Goal: Check status

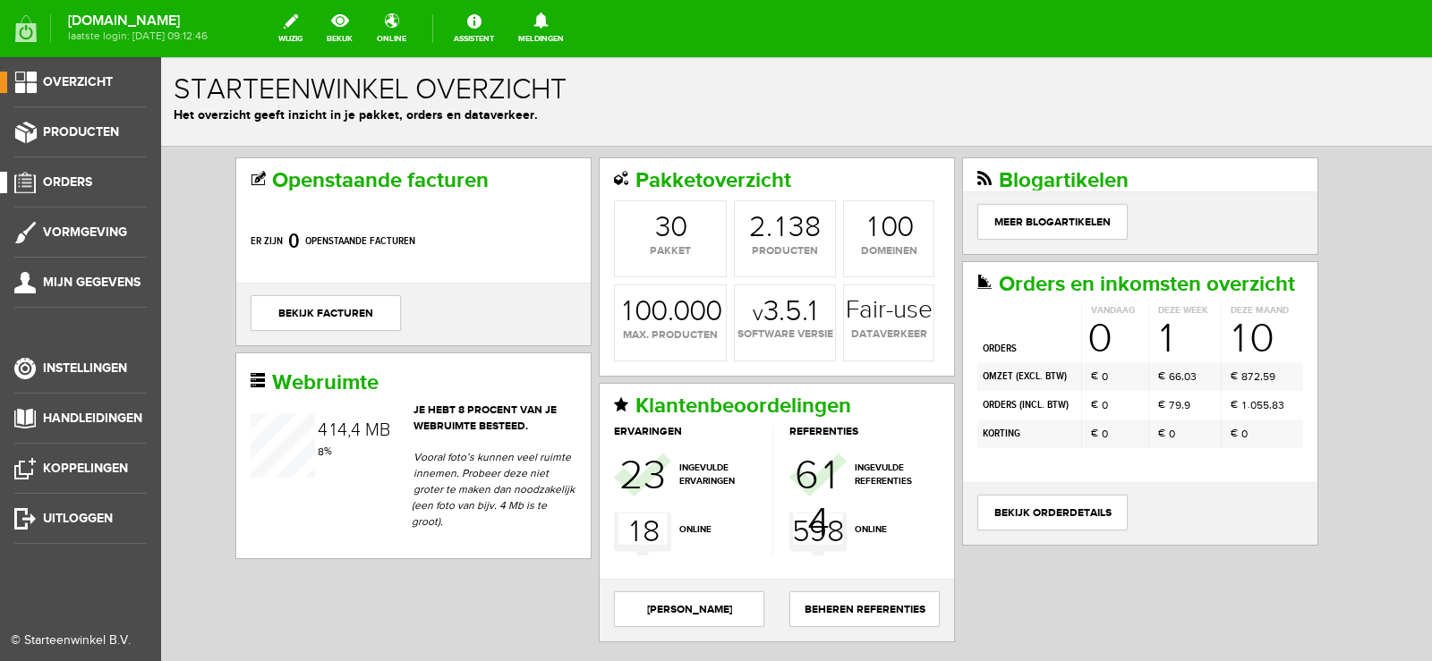
click at [70, 179] on span "Orders" at bounding box center [67, 181] width 49 height 15
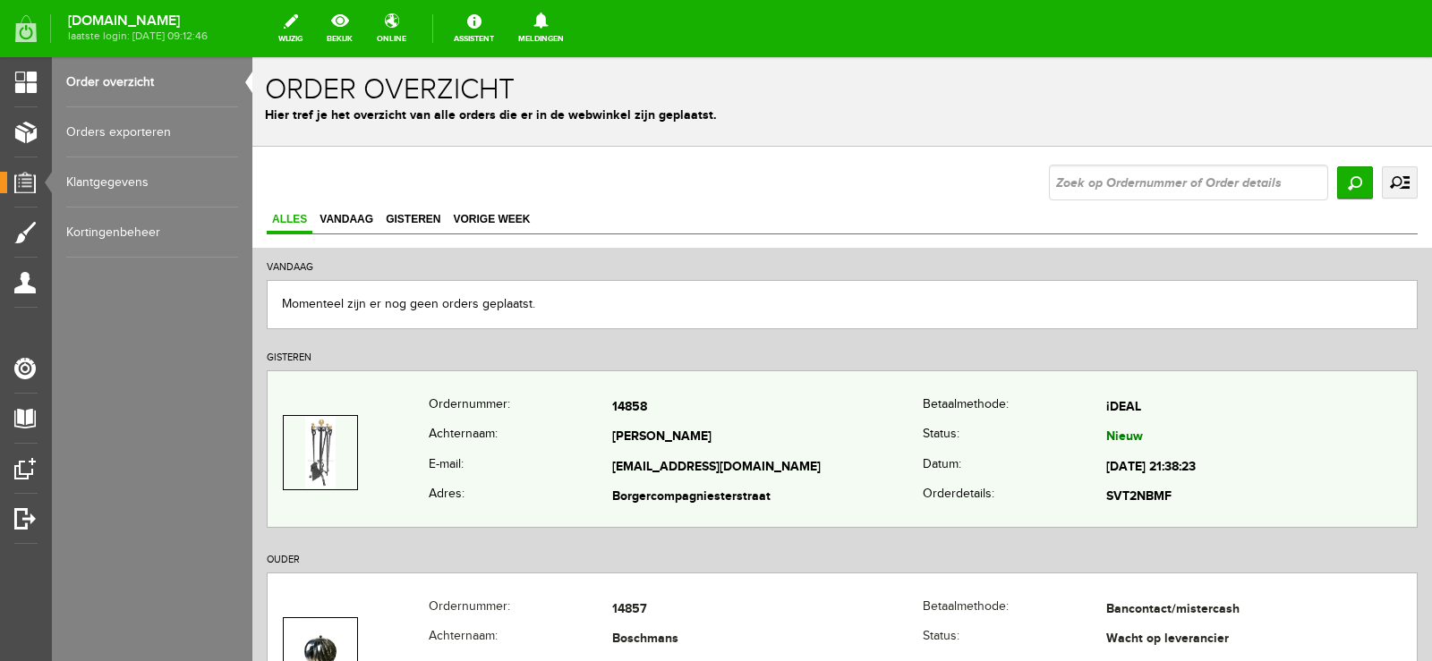
click at [840, 424] on td "[PERSON_NAME]" at bounding box center [767, 438] width 310 height 30
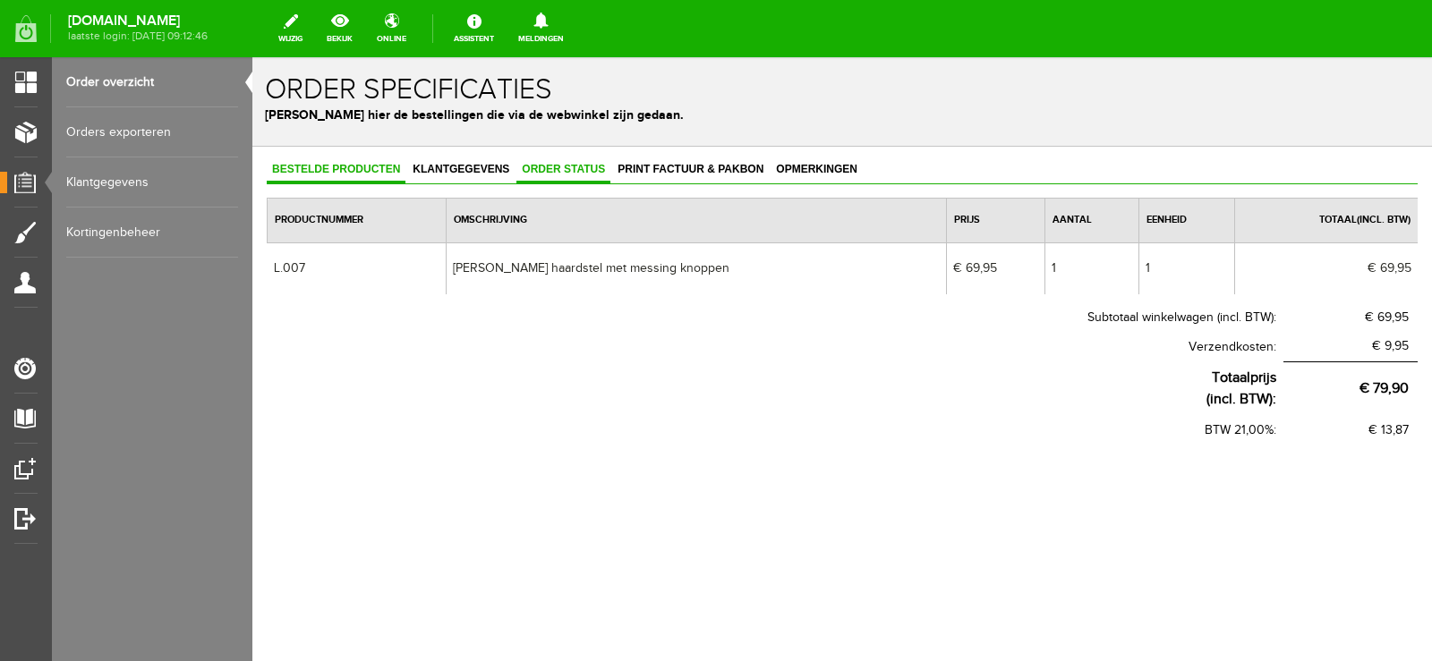
click at [567, 171] on span "Order status" at bounding box center [563, 169] width 94 height 13
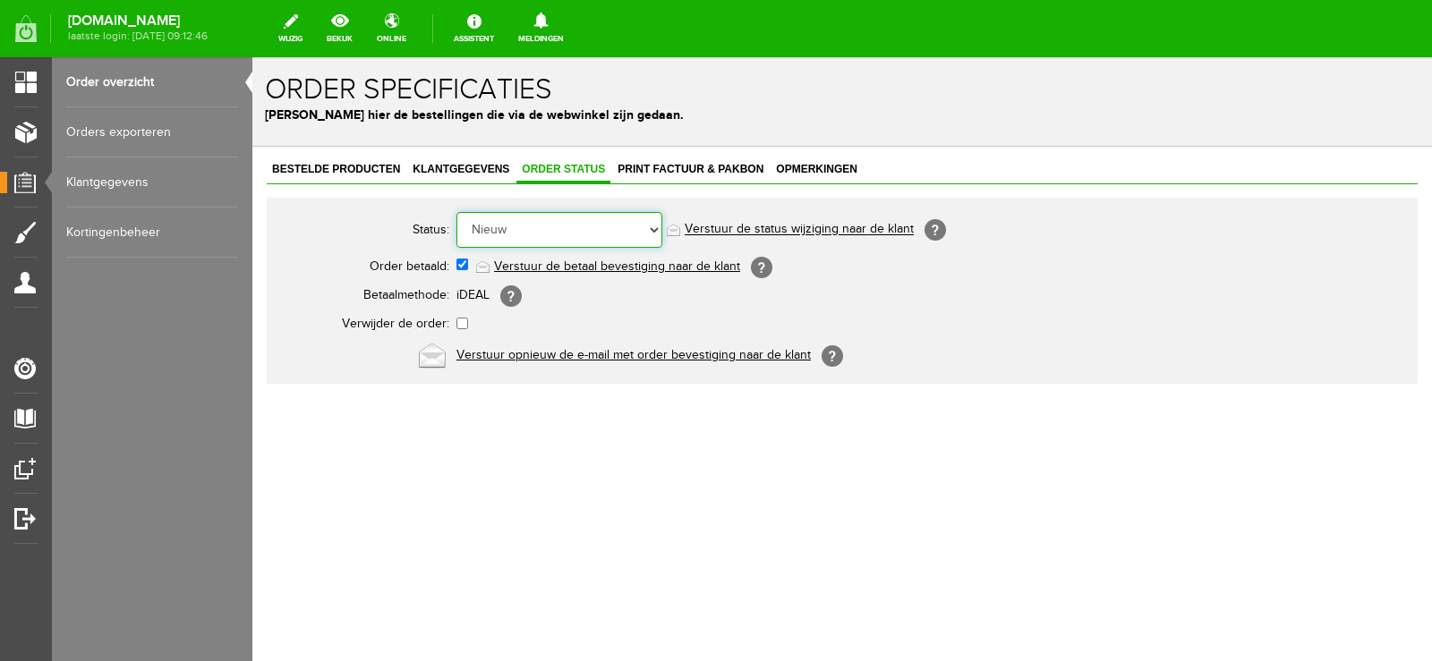
click at [652, 226] on select "Order niet afgerond Nieuw Order in behandeling Wacht op leverancier Wacht op be…" at bounding box center [559, 230] width 206 height 36
select select "14"
click at [456, 212] on select "Order niet afgerond Nieuw Order in behandeling Wacht op leverancier Wacht op be…" at bounding box center [559, 230] width 206 height 36
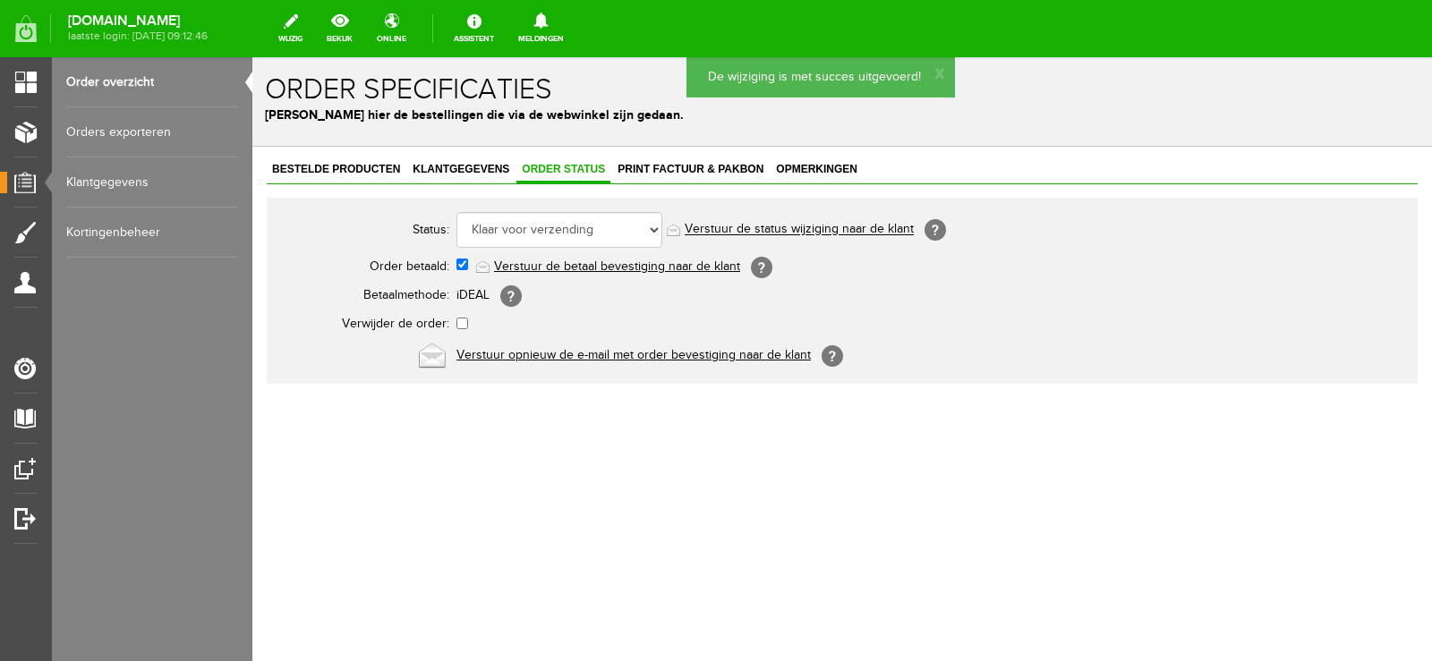
click at [841, 224] on link "Verstuur de status wijziging naar de klant" at bounding box center [799, 230] width 229 height 14
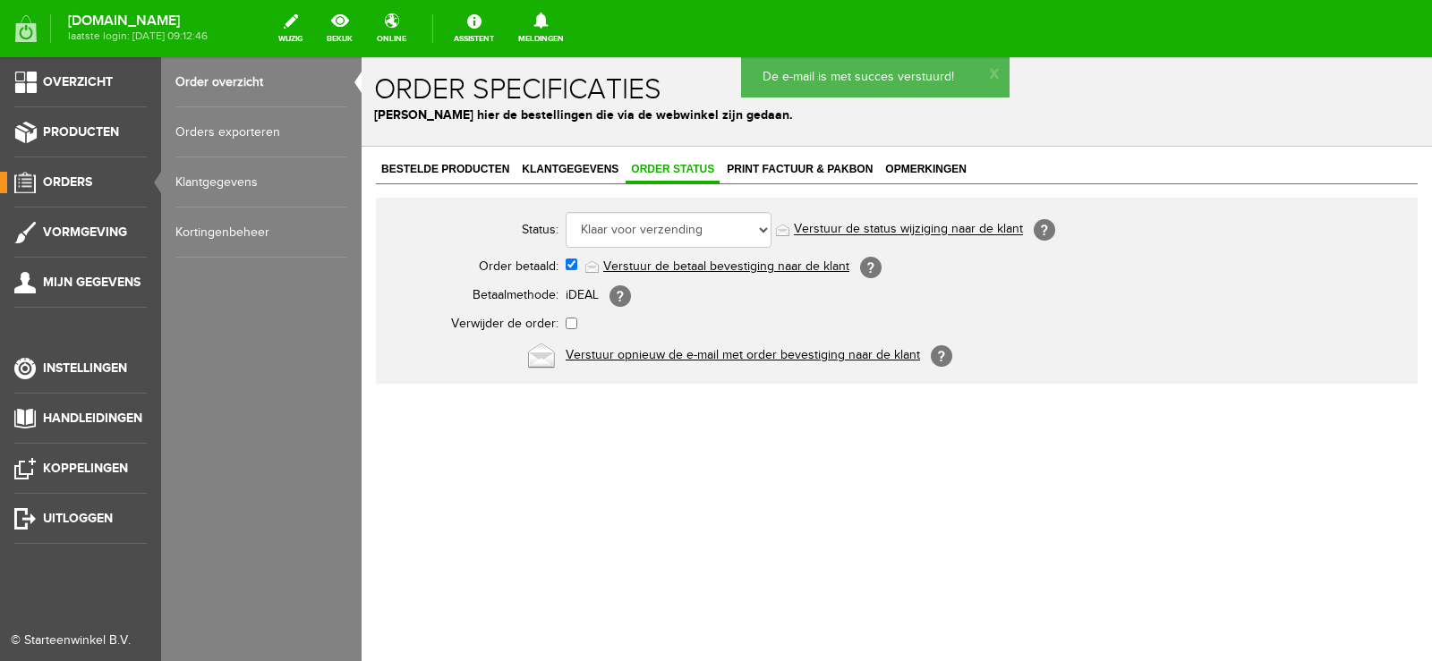
click at [65, 177] on span "Orders" at bounding box center [67, 181] width 49 height 15
